Goal: Information Seeking & Learning: Learn about a topic

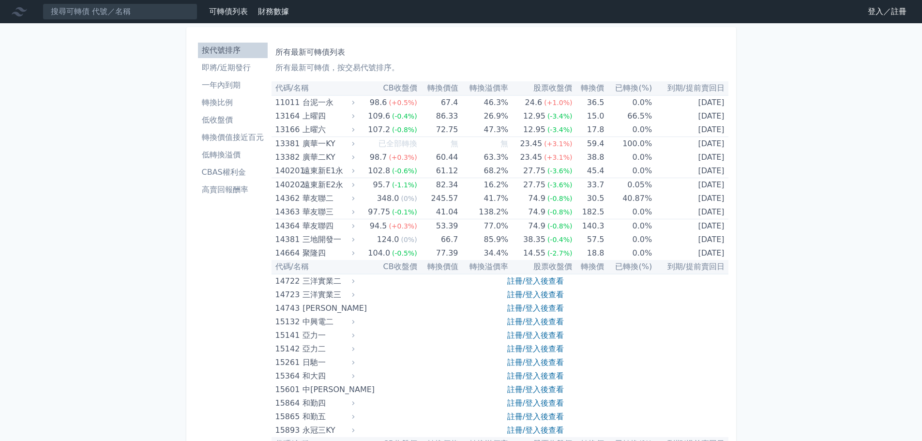
click at [879, 12] on link "登入／註冊" at bounding box center [887, 11] width 54 height 15
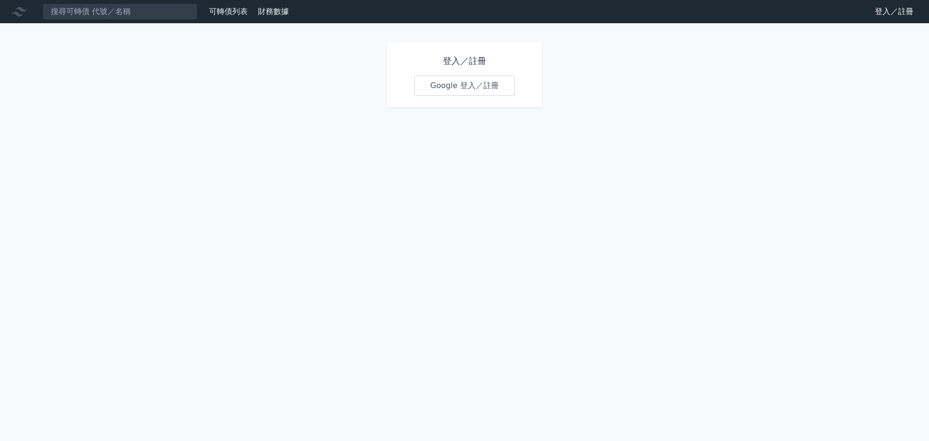
click at [469, 81] on link "Google 登入／註冊" at bounding box center [464, 86] width 101 height 20
click at [881, 350] on div "可轉債列表 財務數據 可轉債列表 財務數據 登入／註冊 登入／註冊 登入／註冊 Google 登入／註冊" at bounding box center [464, 220] width 929 height 441
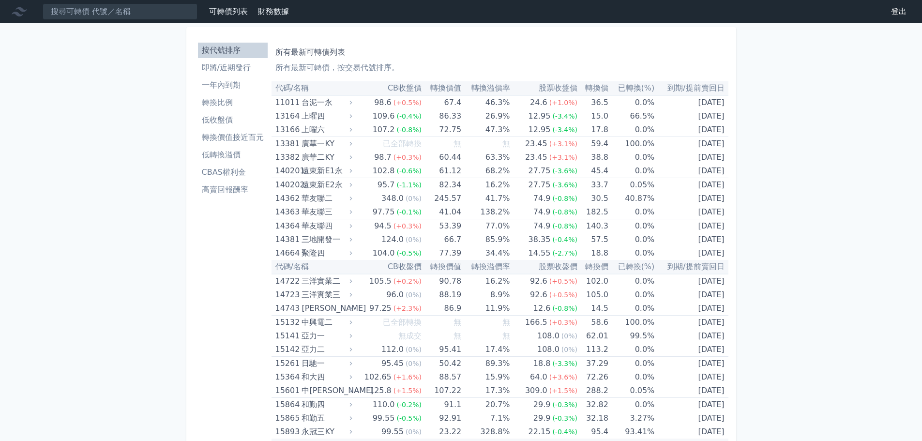
drag, startPoint x: 0, startPoint y: 0, endPoint x: 823, endPoint y: 104, distance: 829.9
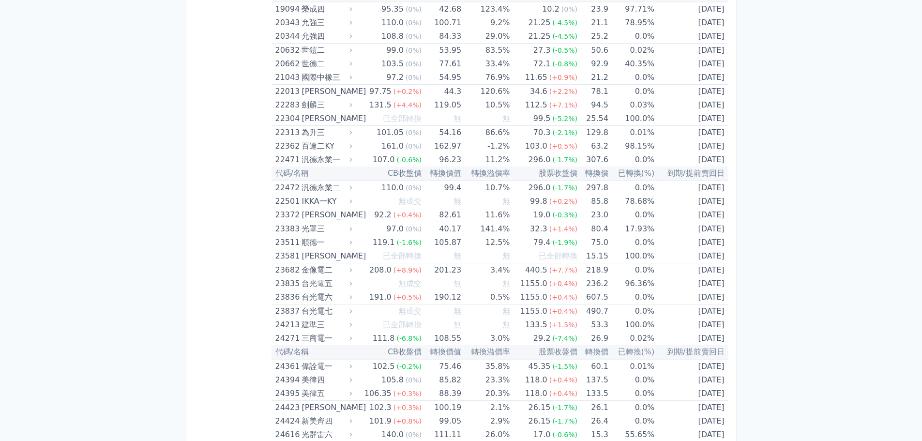
scroll to position [4114, 0]
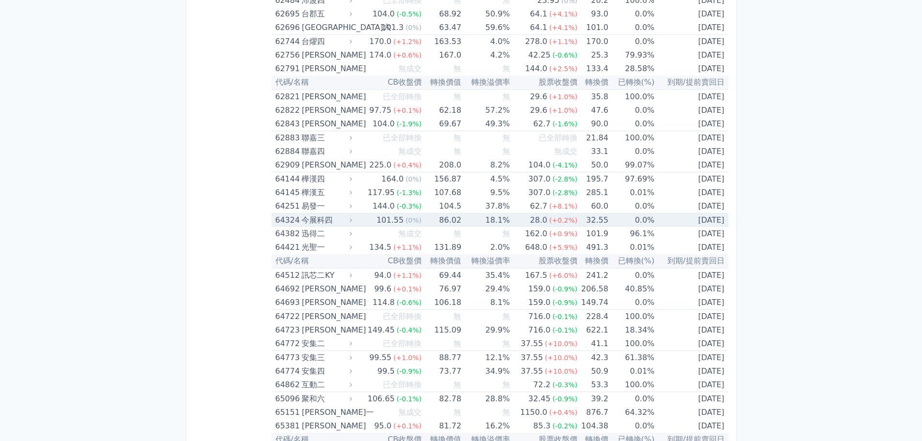
click at [608, 222] on td "0.0%" at bounding box center [631, 220] width 46 height 14
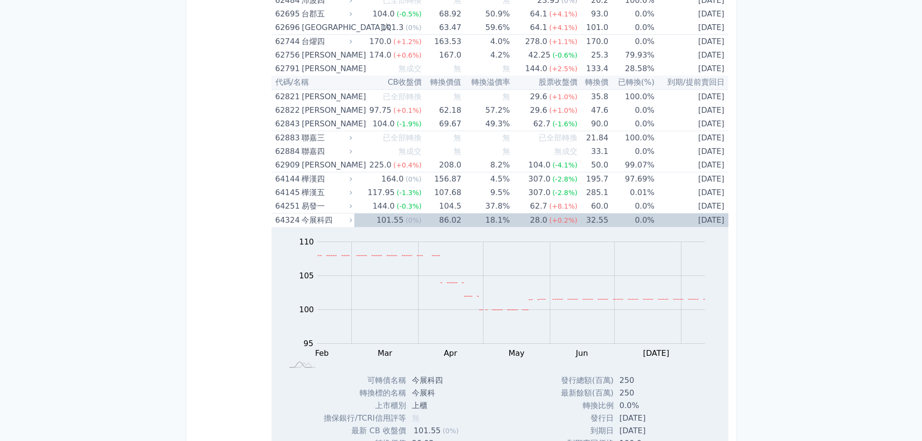
scroll to position [4308, 0]
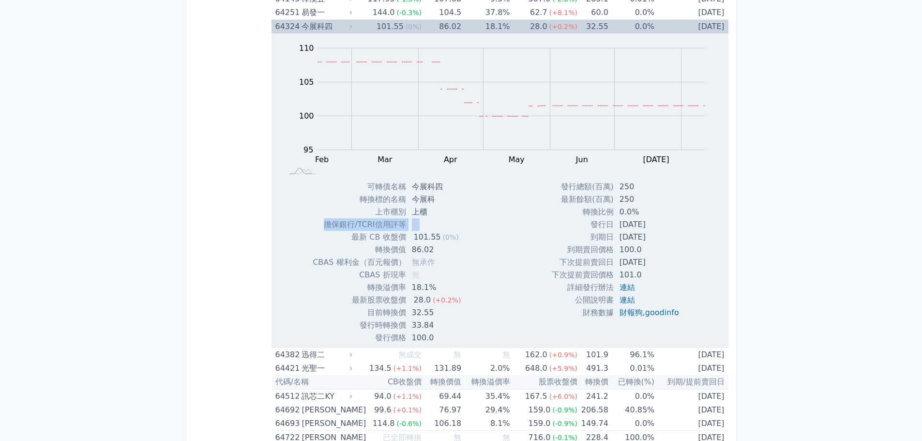
drag, startPoint x: 324, startPoint y: 224, endPoint x: 464, endPoint y: 223, distance: 139.4
click at [463, 224] on div "可轉債名稱 今展科四 轉換標的名稱 今展科 上市櫃別 上櫃 擔保銀行/TCRI信用評等 無 最新 CB 收盤價 101.55 (0%) 轉換價值 無" at bounding box center [390, 263] width 179 height 164
click at [475, 222] on div "Zoom Out 104 94 96 98 100 115 110 105 95 90 85 L Feb Mar Apr May Jun [DATE] Aug…" at bounding box center [500, 188] width 457 height 311
click at [374, 225] on td "擔保銀行/TCRI信用評等" at bounding box center [359, 224] width 93 height 13
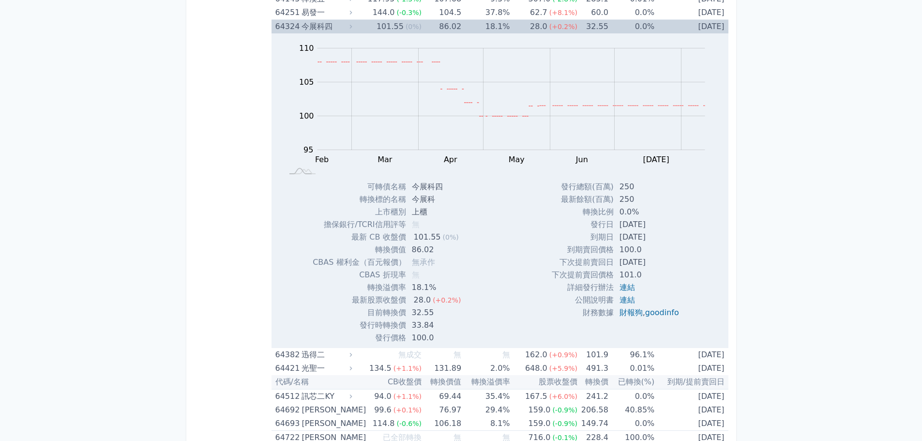
click at [453, 225] on td "無" at bounding box center [437, 224] width 63 height 13
click at [391, 368] on div "134.5" at bounding box center [380, 369] width 26 height 14
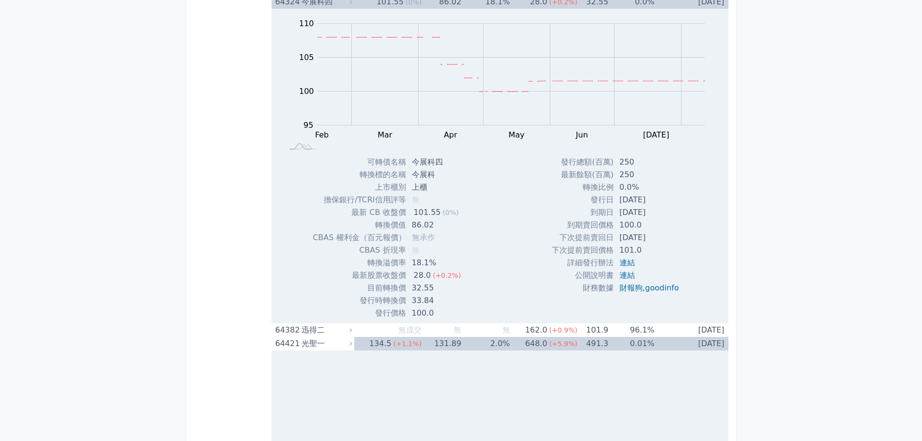
scroll to position [4356, 0]
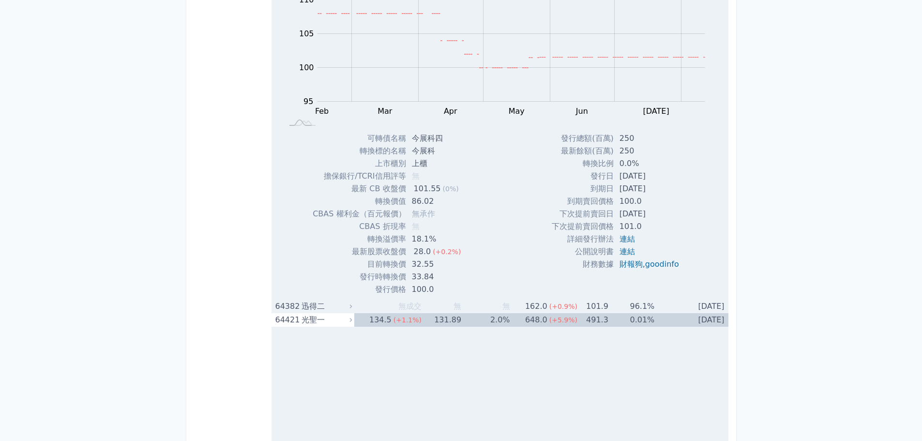
click at [440, 306] on td "無" at bounding box center [442, 307] width 40 height 14
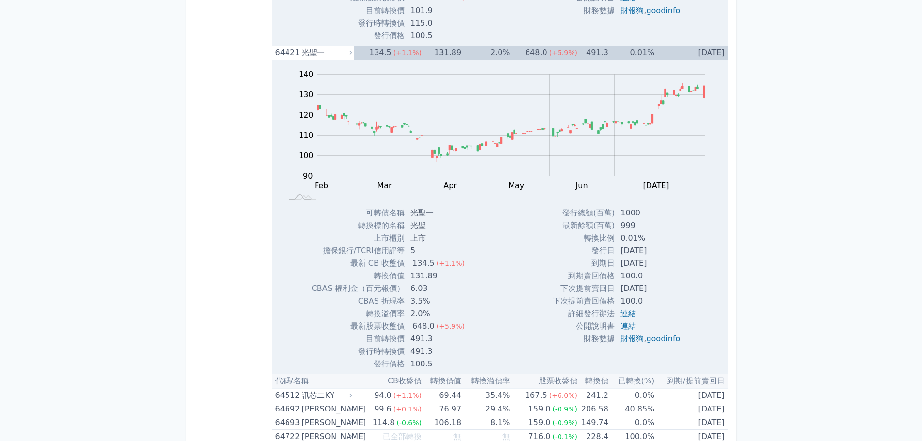
scroll to position [5034, 0]
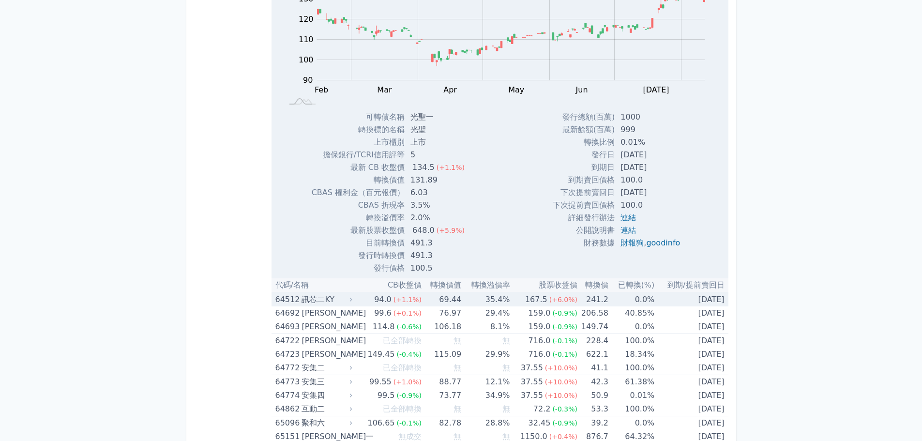
click at [412, 303] on span "(+1.1%)" at bounding box center [408, 300] width 28 height 8
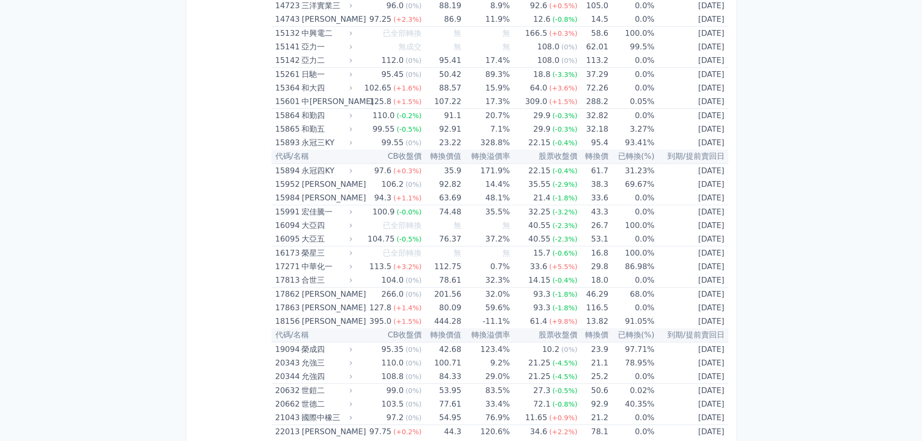
scroll to position [0, 0]
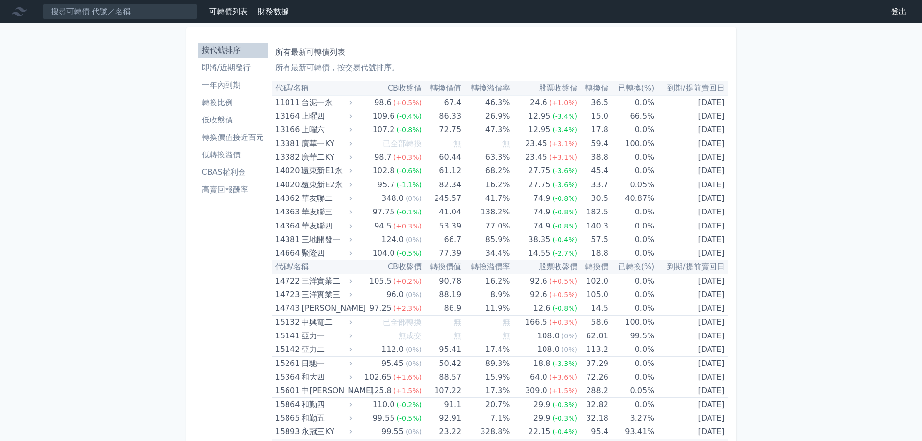
click at [241, 68] on li "即將/近期發行" at bounding box center [233, 68] width 70 height 12
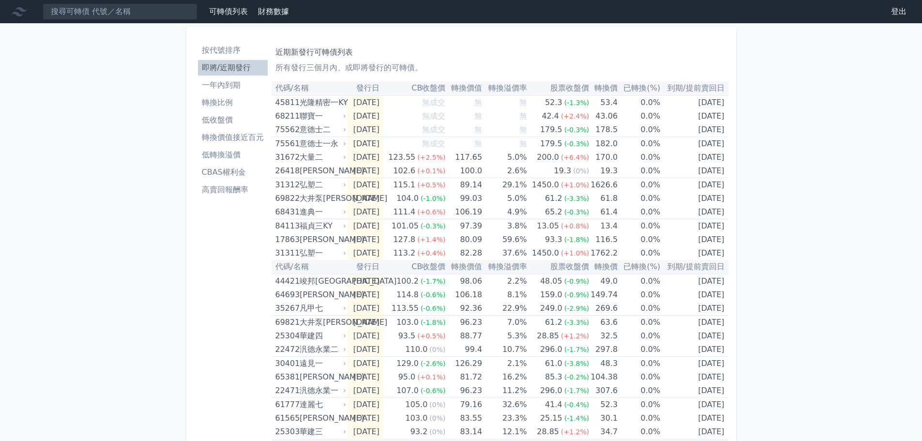
click at [242, 81] on li "一年內到期" at bounding box center [233, 85] width 70 height 12
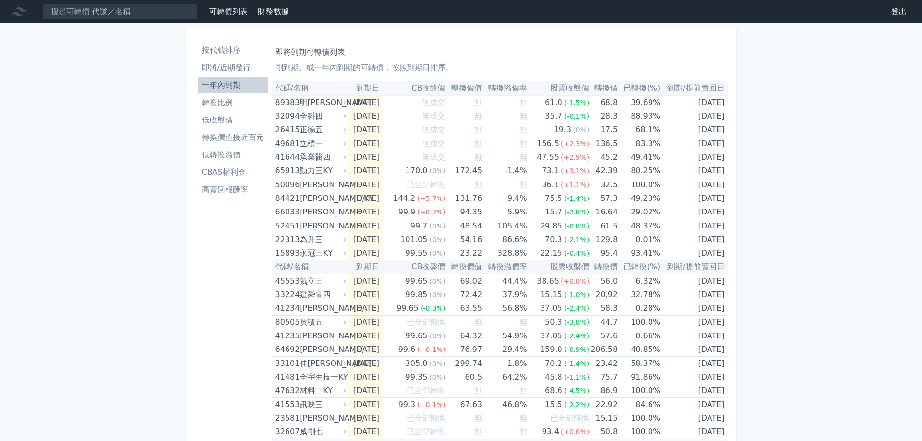
click at [651, 86] on th "已轉換(%)" at bounding box center [639, 88] width 43 height 14
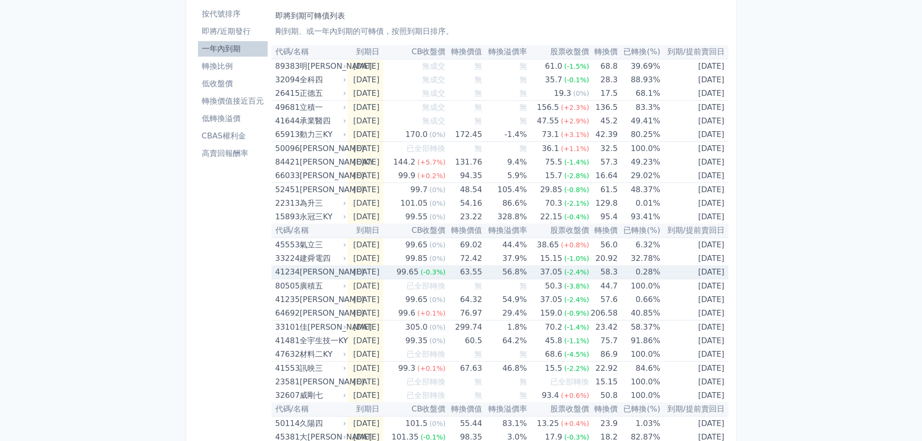
scroll to position [97, 0]
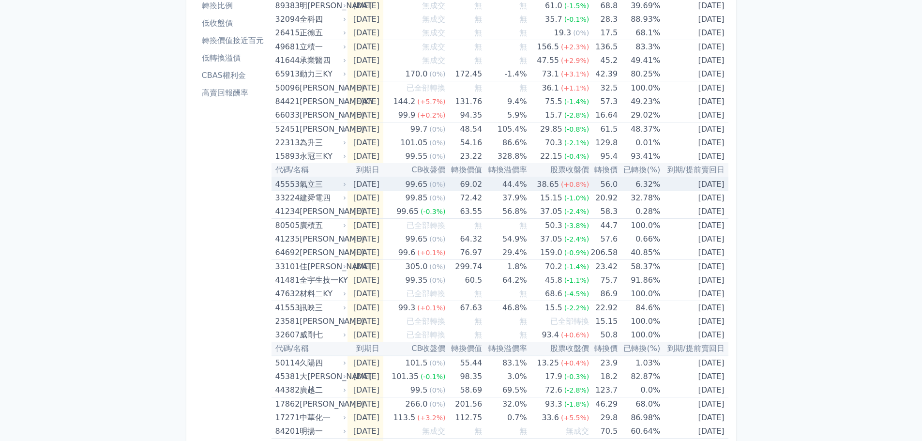
click at [324, 182] on div "氣立三" at bounding box center [322, 185] width 45 height 14
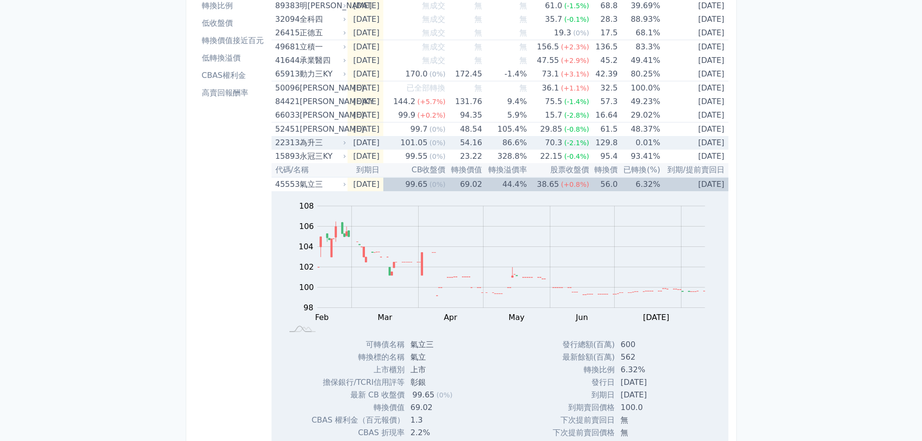
click at [320, 141] on div "為升三" at bounding box center [322, 143] width 45 height 14
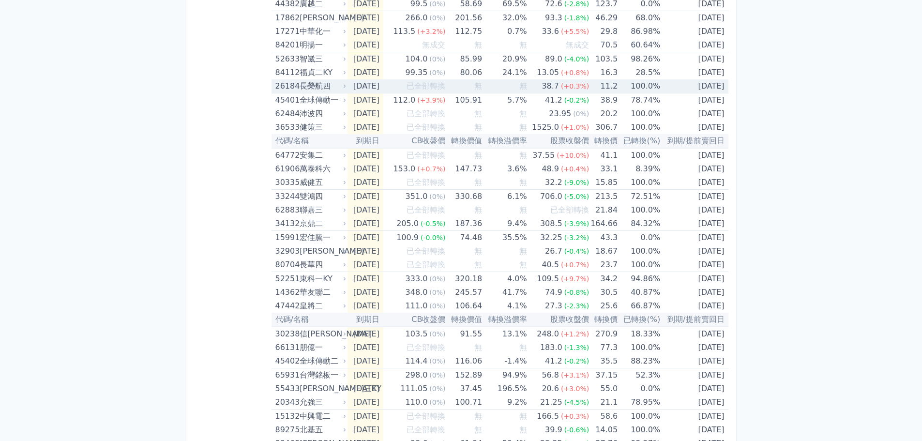
scroll to position [1113, 0]
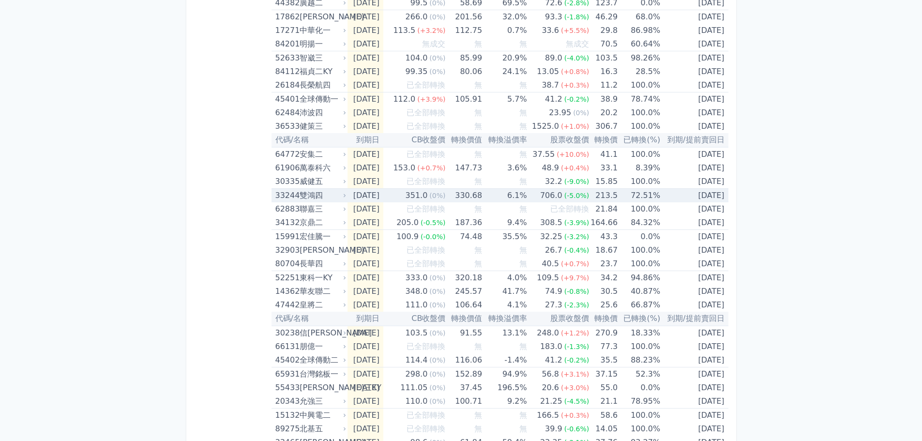
click at [338, 199] on div "雙鴻四" at bounding box center [322, 196] width 45 height 14
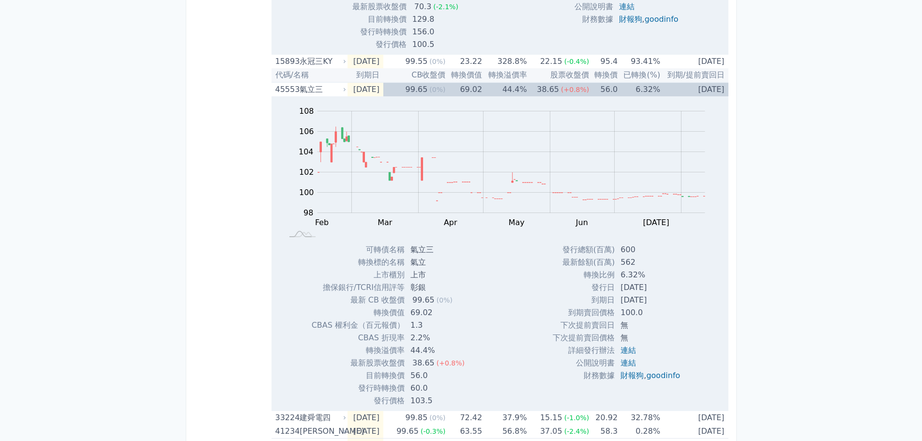
scroll to position [0, 0]
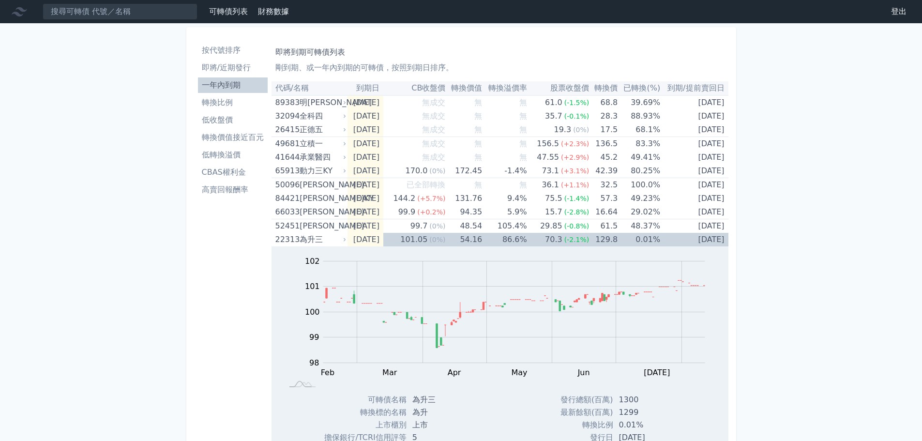
click at [232, 101] on li "轉換比例" at bounding box center [233, 103] width 70 height 12
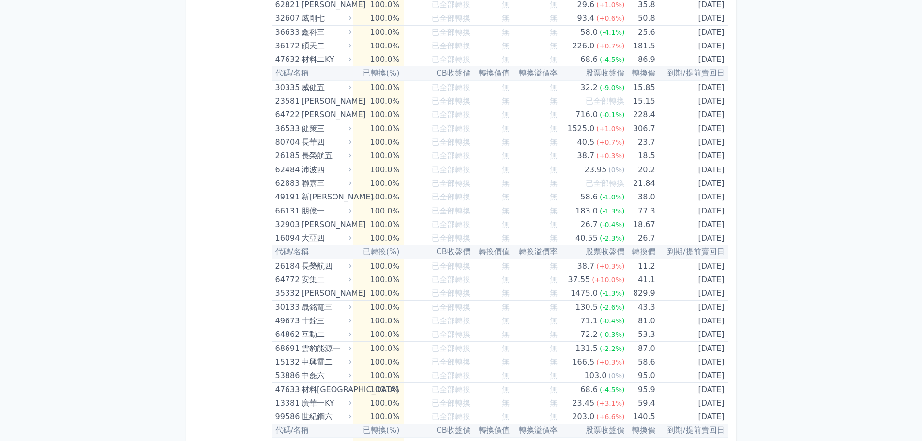
scroll to position [436, 0]
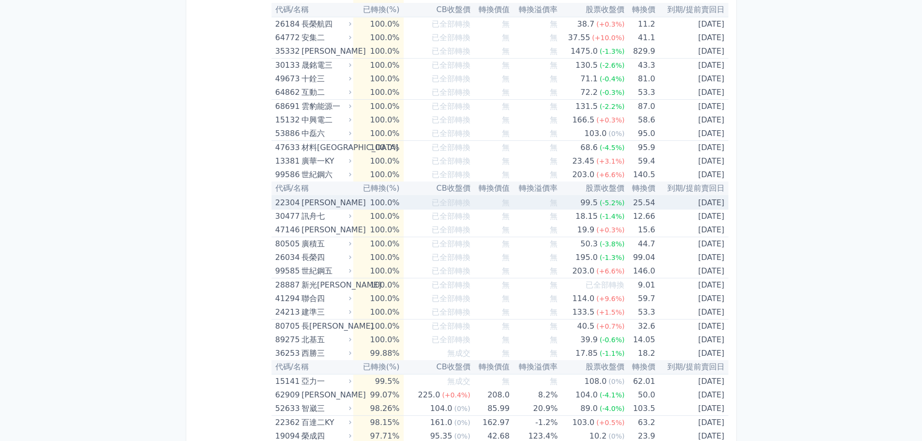
click at [465, 204] on span "已全部轉換" at bounding box center [451, 202] width 39 height 9
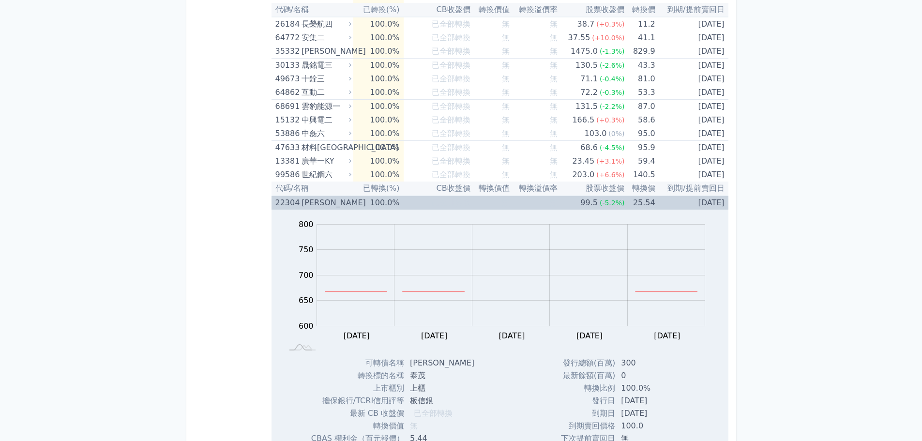
click at [435, 200] on span "已全部轉換" at bounding box center [451, 202] width 39 height 9
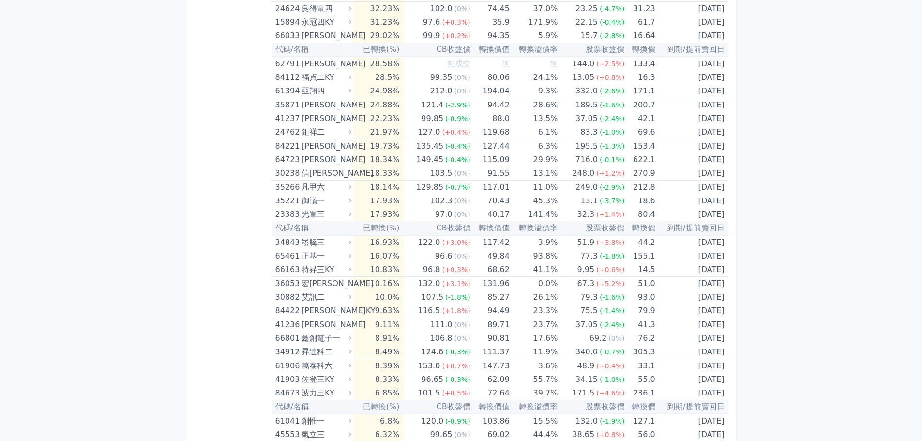
scroll to position [1987, 0]
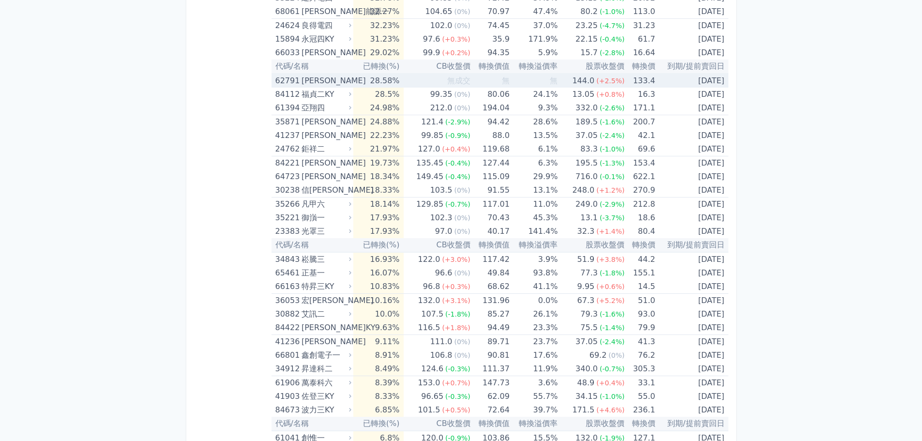
click at [641, 81] on td "133.4" at bounding box center [639, 81] width 30 height 14
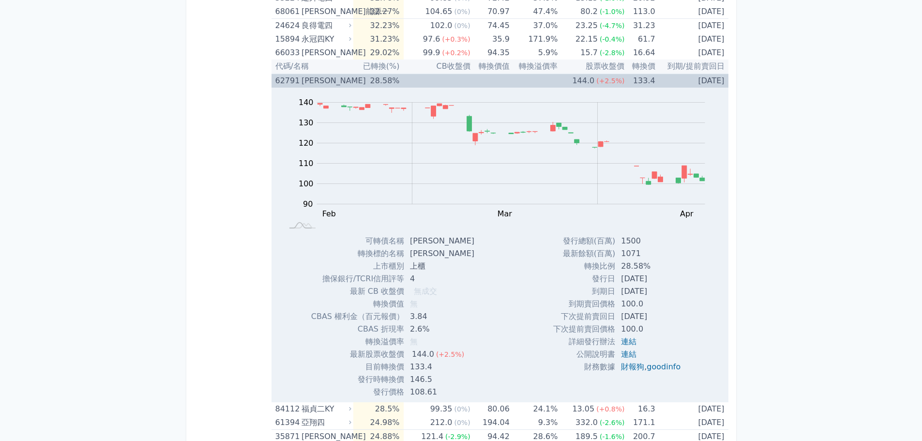
click at [629, 76] on td "133.4" at bounding box center [639, 81] width 30 height 14
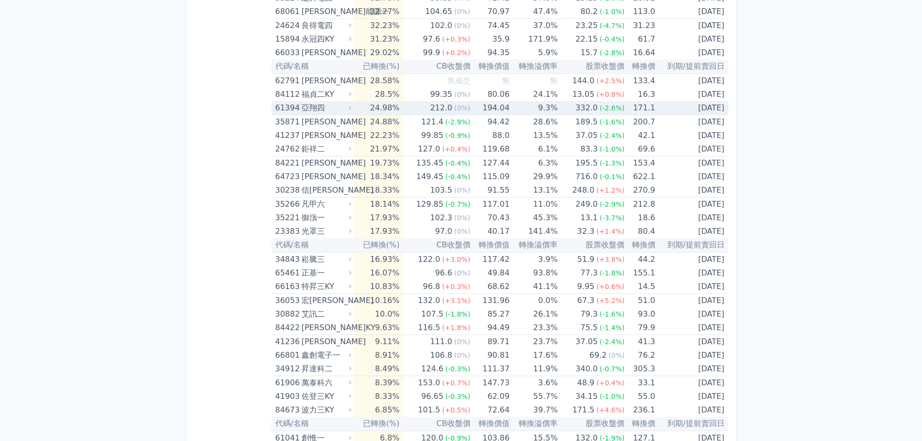
click at [545, 106] on td "9.3%" at bounding box center [534, 108] width 48 height 14
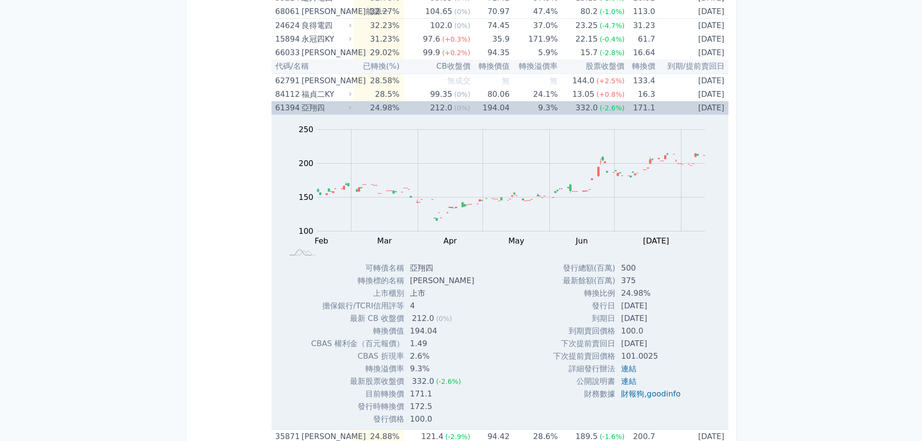
click at [545, 106] on td "9.3%" at bounding box center [534, 108] width 48 height 14
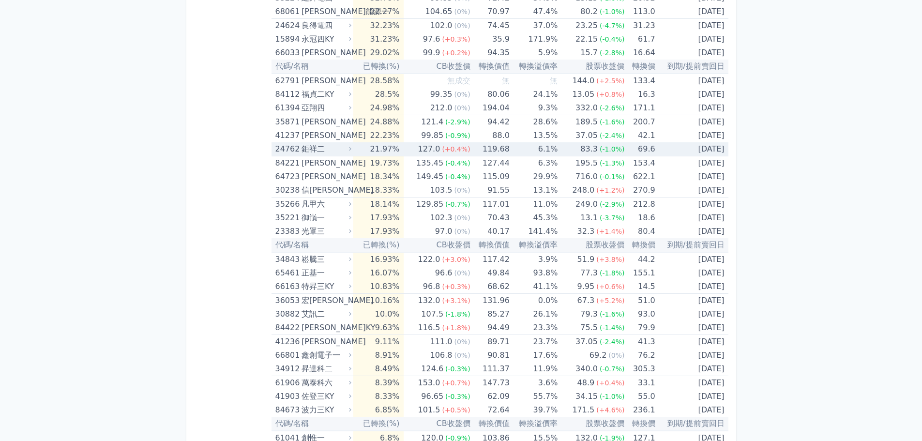
click at [399, 150] on td "21.97%" at bounding box center [378, 149] width 50 height 14
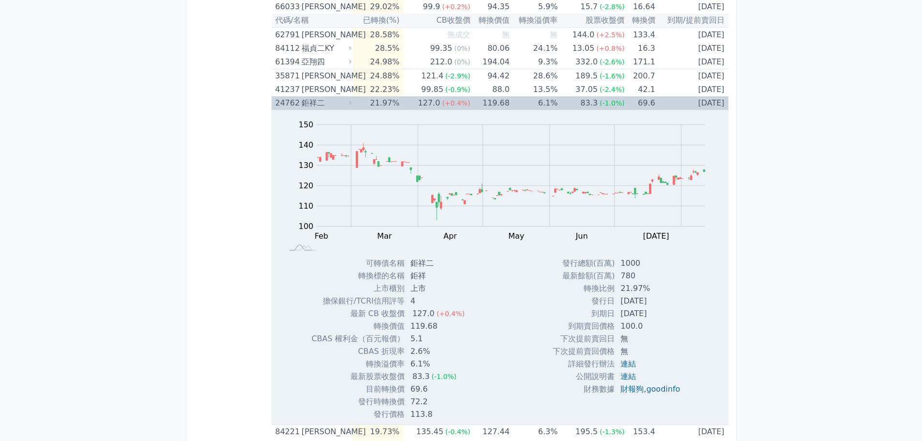
scroll to position [2083, 0]
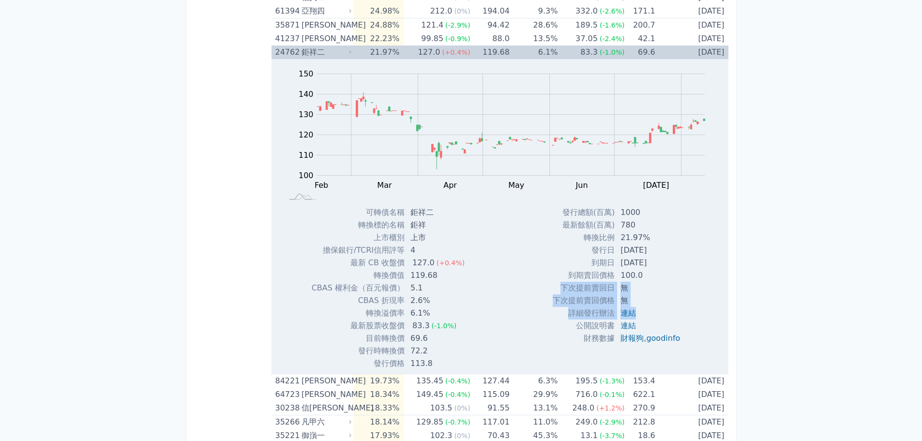
drag, startPoint x: 555, startPoint y: 287, endPoint x: 655, endPoint y: 308, distance: 102.1
click at [655, 308] on tbody "發行總額(百萬) 1000 最新餘額(百萬) 780 轉換比例 21.97% 發行日 [DATE] 到期日 [DATE] 到期賣回價格 100.0 無 ," at bounding box center [620, 275] width 135 height 138
click at [677, 300] on td "無" at bounding box center [651, 300] width 73 height 13
click at [706, 51] on td "[DATE]" at bounding box center [691, 53] width 73 height 14
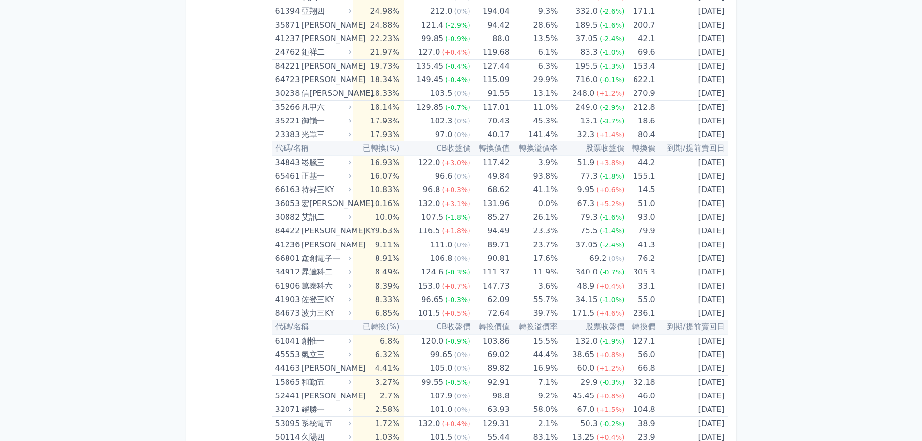
click at [702, 146] on th "到期/提前賣回日" at bounding box center [691, 148] width 73 height 14
click at [723, 147] on th "到期/提前賣回日" at bounding box center [691, 148] width 73 height 14
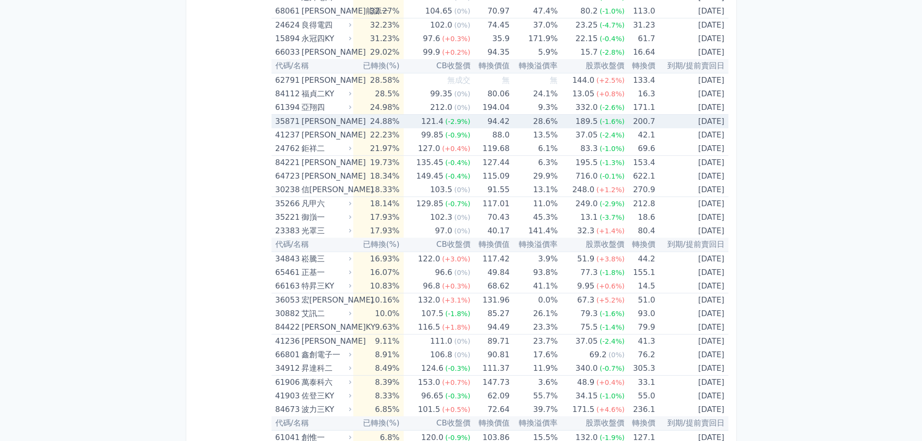
scroll to position [1987, 0]
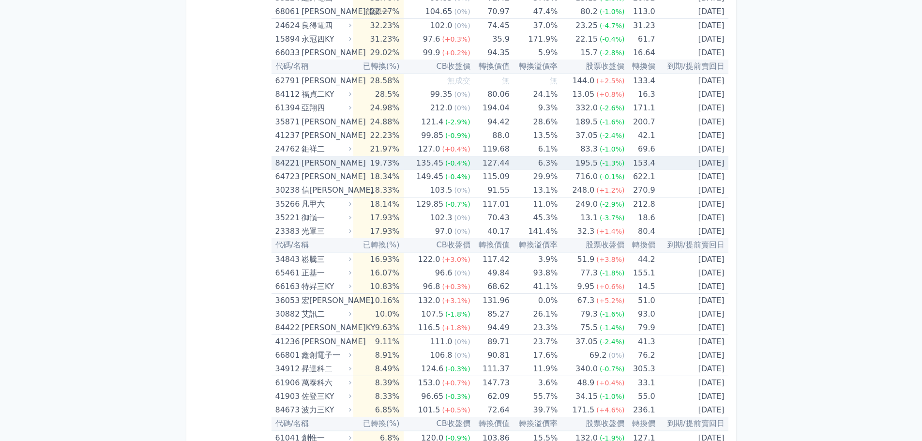
click at [458, 163] on span "(-0.4%)" at bounding box center [457, 163] width 25 height 8
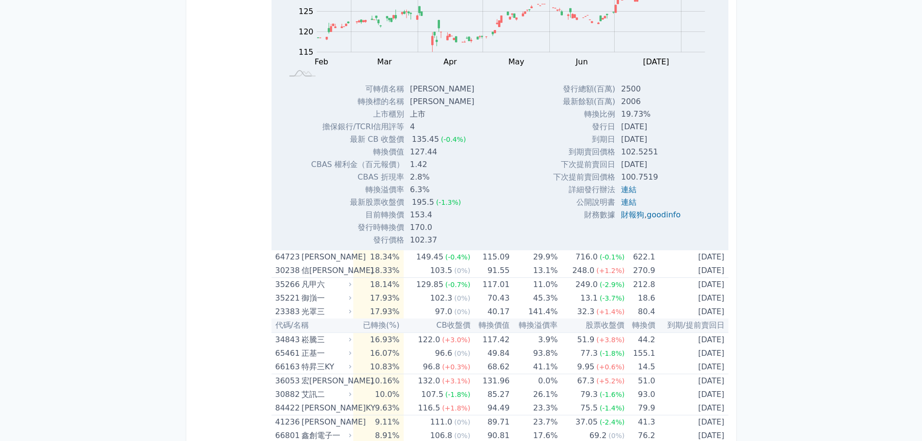
scroll to position [2083, 0]
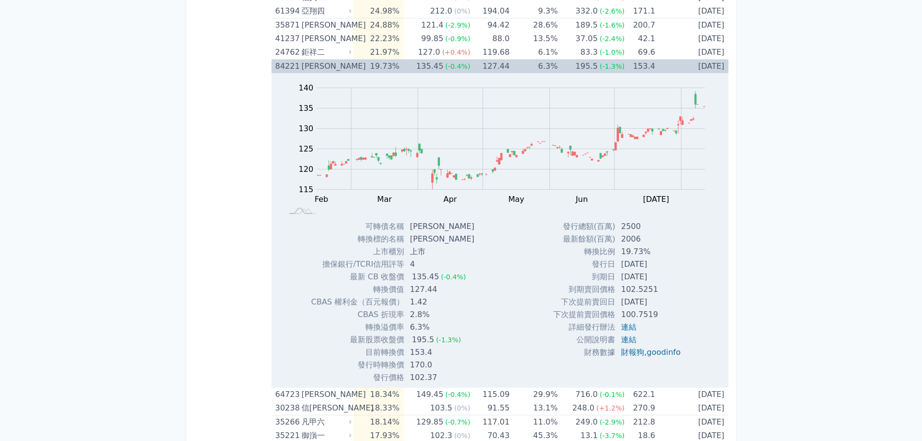
click at [584, 68] on div "195.5" at bounding box center [587, 67] width 26 height 14
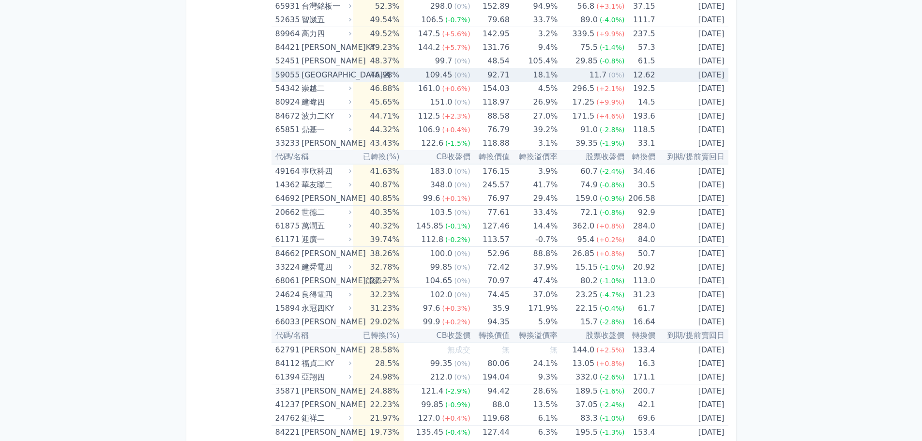
scroll to position [1793, 0]
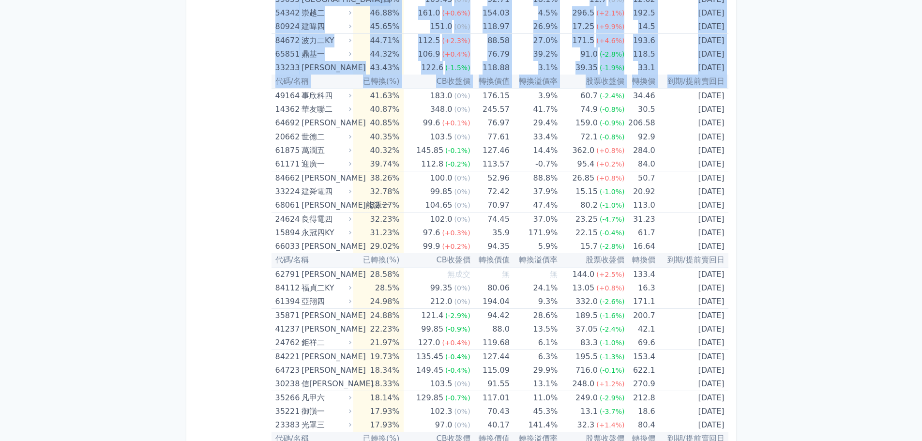
drag, startPoint x: 273, startPoint y: 95, endPoint x: 743, endPoint y: 310, distance: 516.8
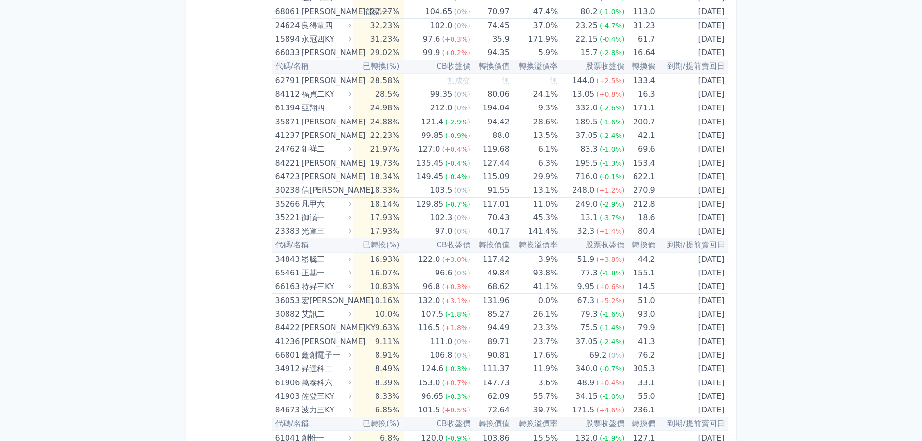
copy table "lo/ip dol(%) SItam cons adipi elits doe te/incid 40529 utl 352.0% etdol m a 20.…"
click at [273, 210] on td "35266 凡甲六" at bounding box center [313, 204] width 82 height 14
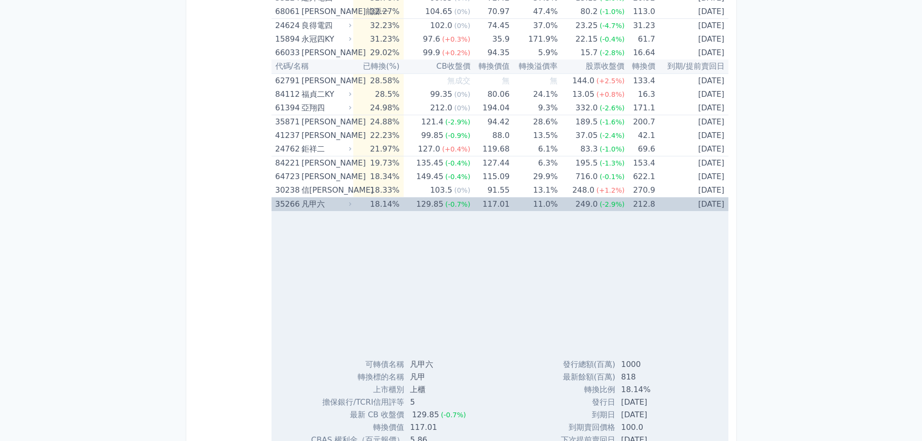
click at [630, 207] on td "212.8" at bounding box center [639, 204] width 30 height 14
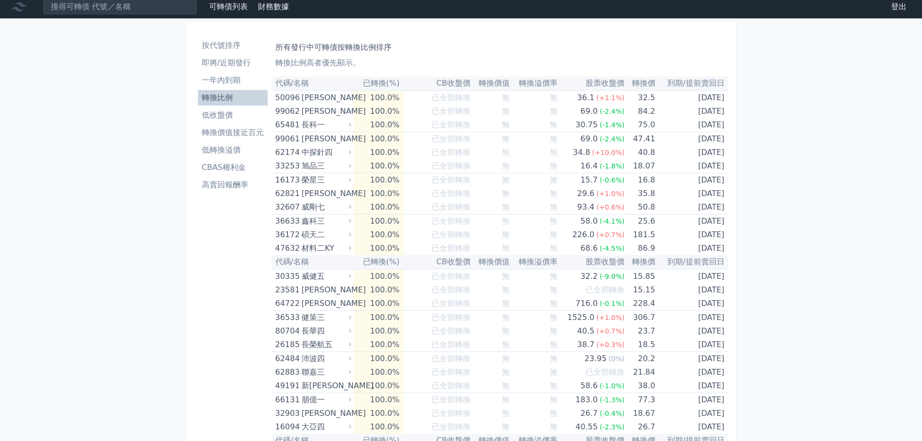
scroll to position [0, 0]
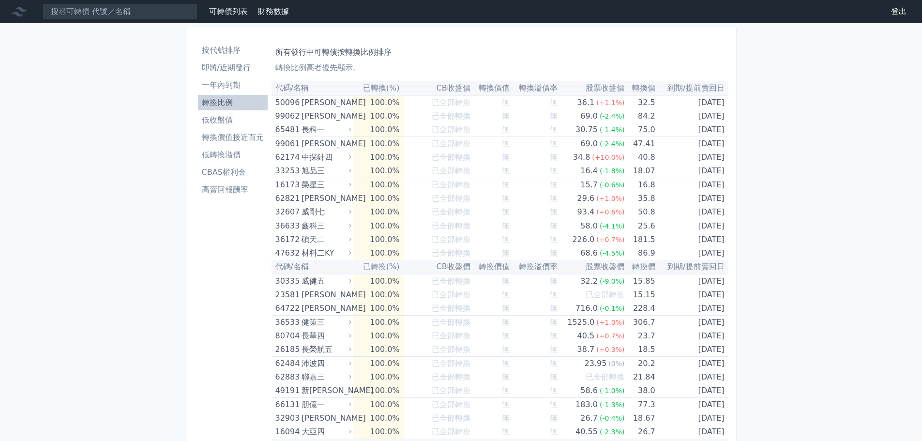
click at [232, 54] on li "按代號排序" at bounding box center [233, 51] width 70 height 12
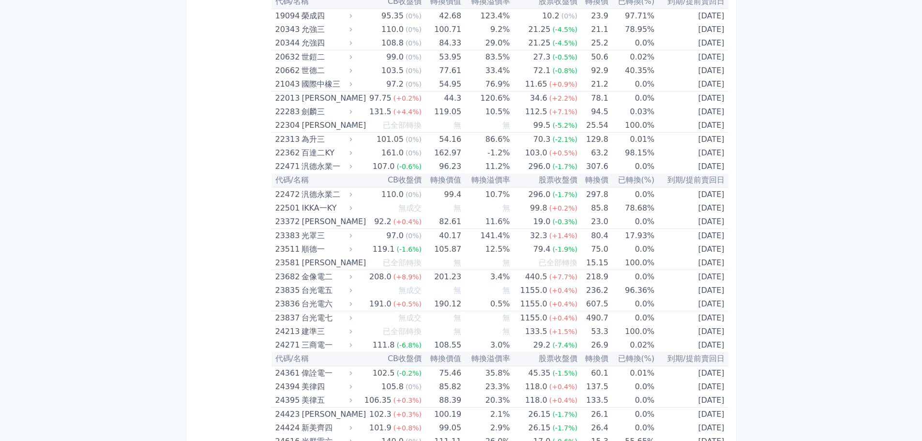
scroll to position [712, 0]
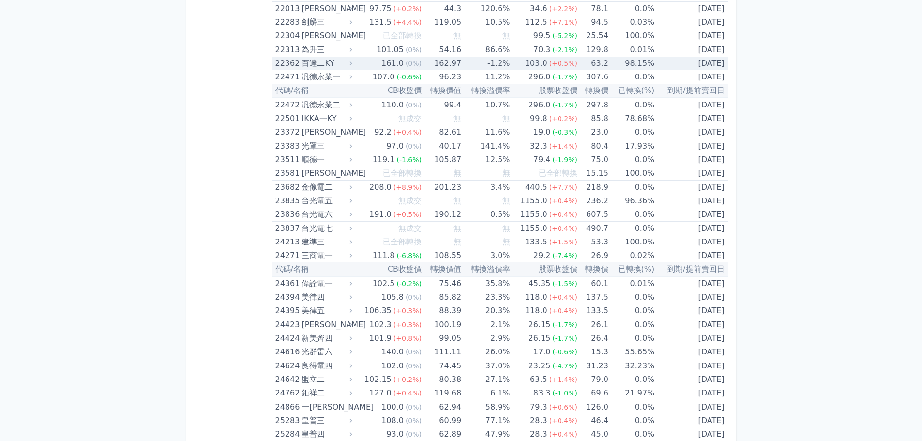
click at [494, 62] on td "-1.2%" at bounding box center [485, 64] width 48 height 14
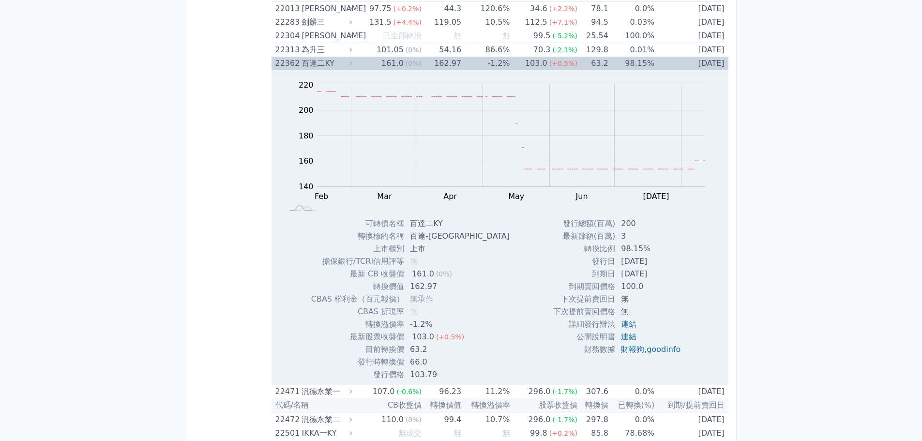
click at [497, 62] on td "-1.2%" at bounding box center [485, 64] width 48 height 14
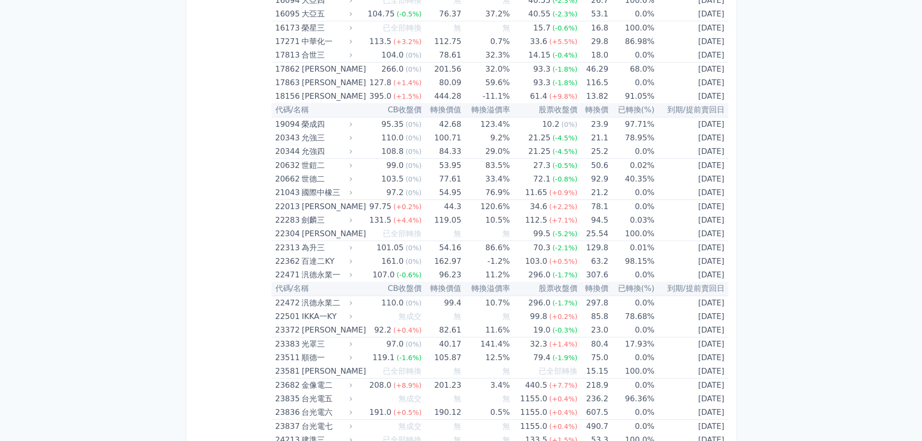
scroll to position [532, 0]
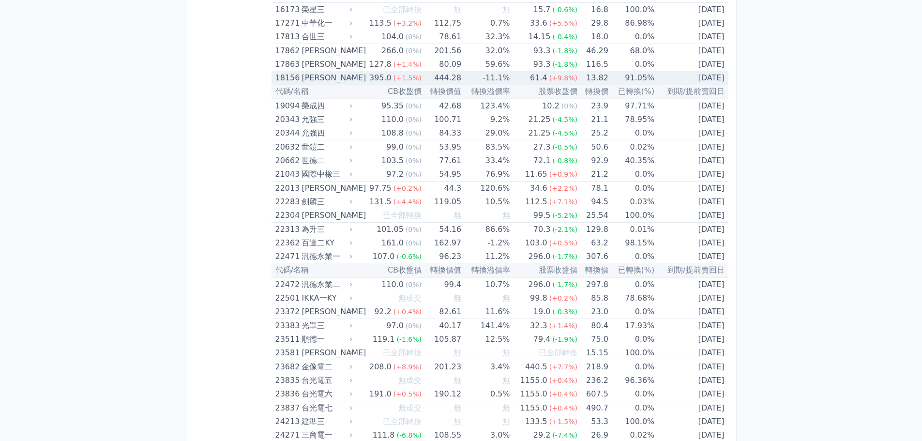
click at [497, 78] on td "-11.1%" at bounding box center [485, 78] width 48 height 14
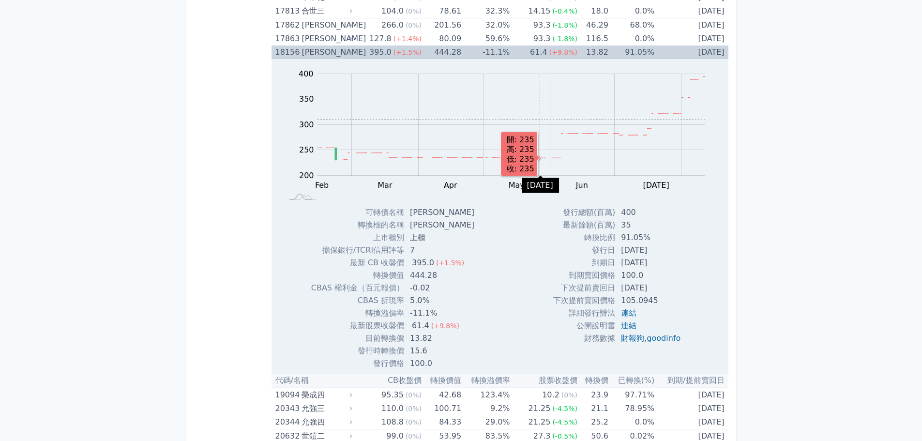
scroll to position [508, 0]
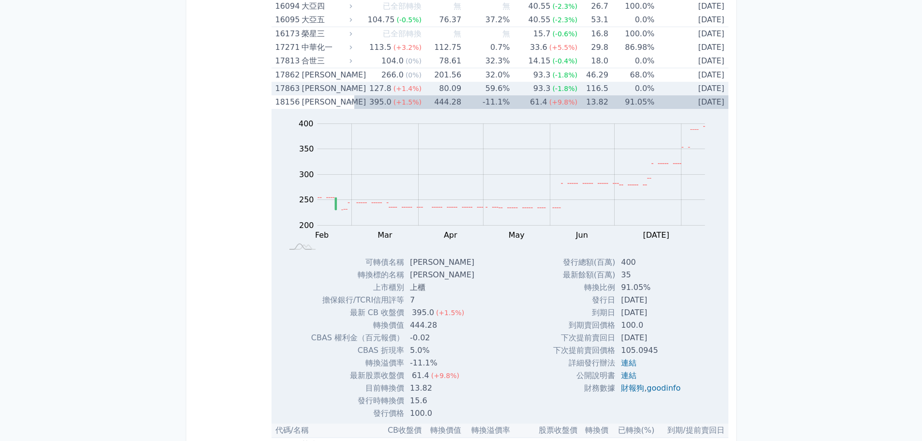
click at [500, 101] on td "-11.1%" at bounding box center [485, 102] width 48 height 14
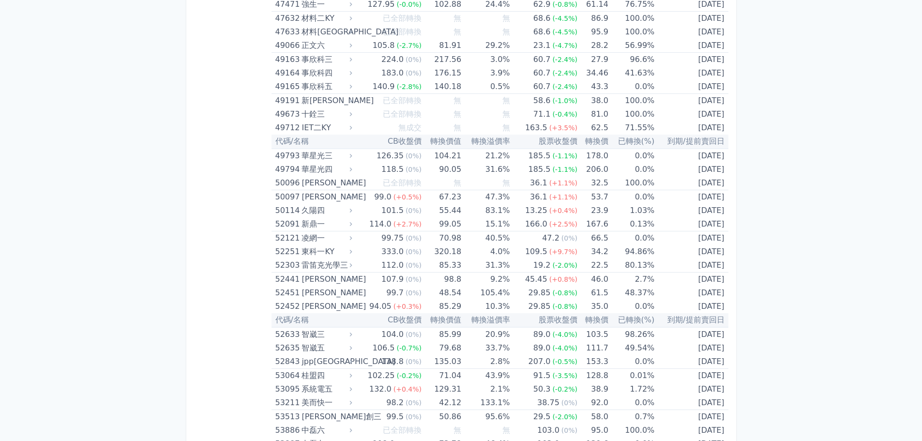
scroll to position [0, 0]
